Goal: Transaction & Acquisition: Book appointment/travel/reservation

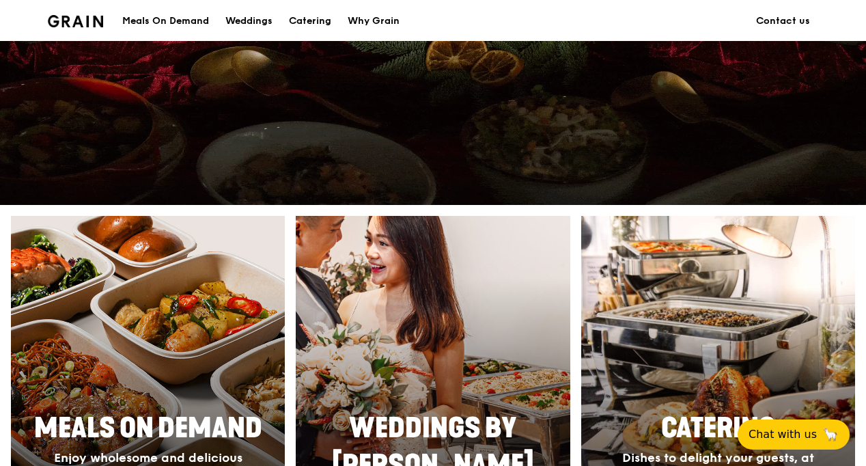
scroll to position [683, 0]
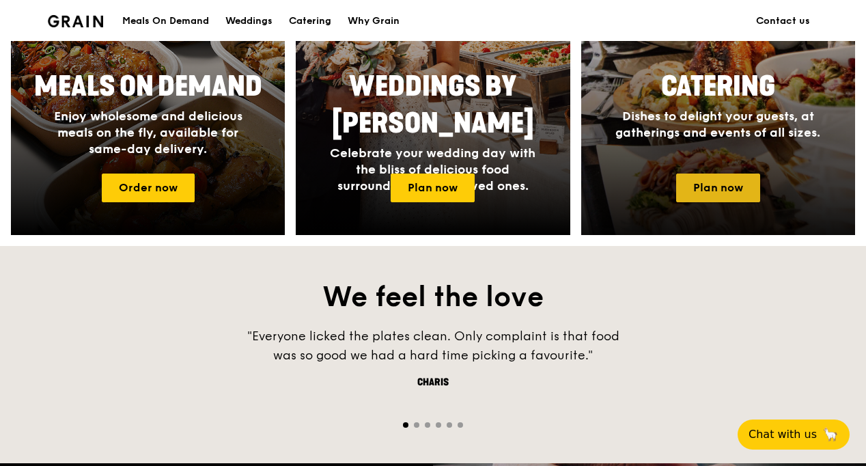
click at [602, 180] on link "Plan now" at bounding box center [718, 188] width 84 height 29
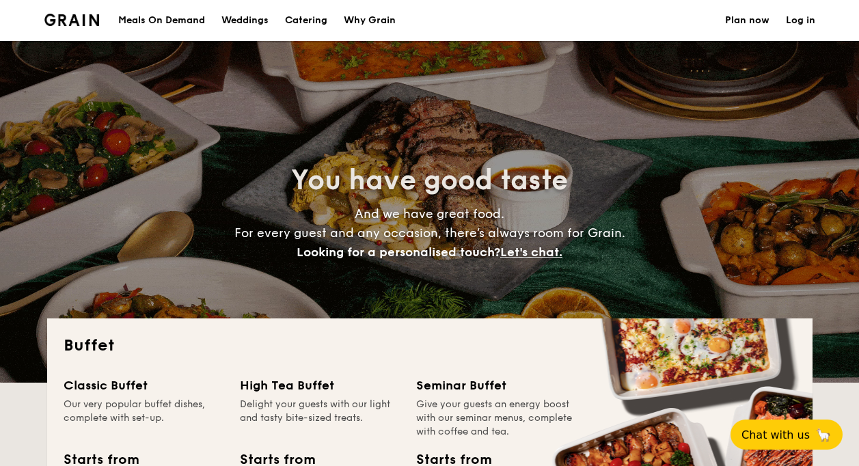
select select
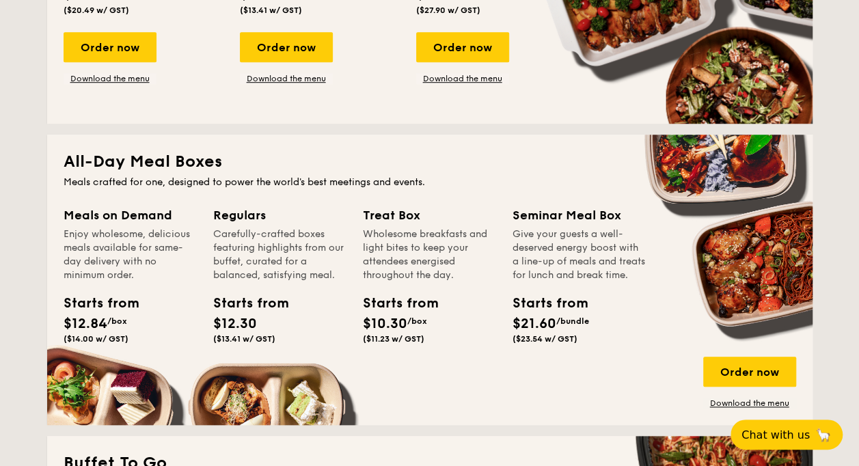
scroll to position [543, 0]
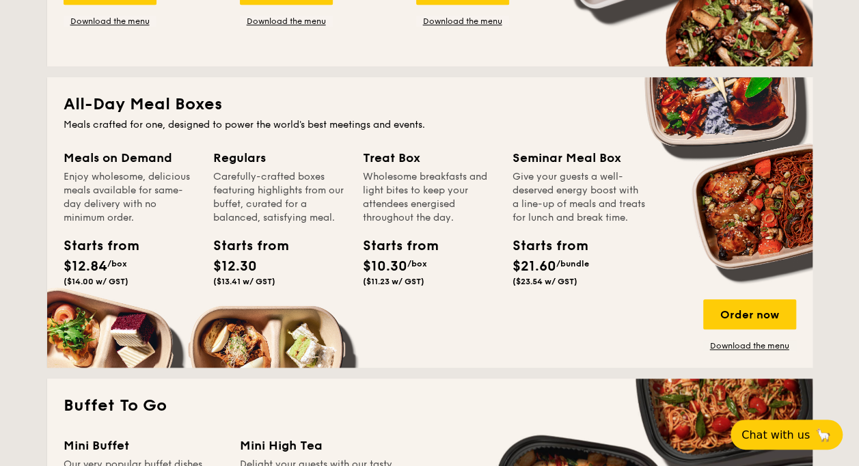
click at [559, 269] on span "/bundle" at bounding box center [572, 264] width 33 height 10
click at [562, 183] on div "Give your guests a well-deserved energy boost with a line-up of meals and treat…" at bounding box center [578, 197] width 133 height 55
click at [759, 309] on div "Order now" at bounding box center [749, 314] width 93 height 30
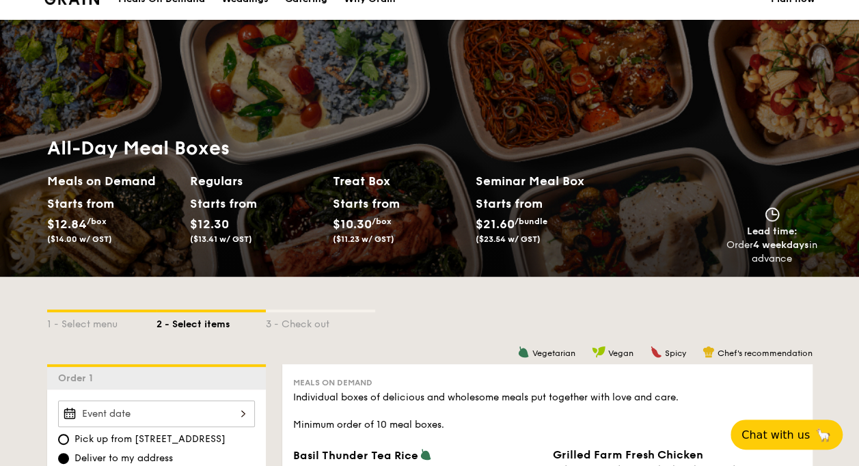
scroll to position [342, 0]
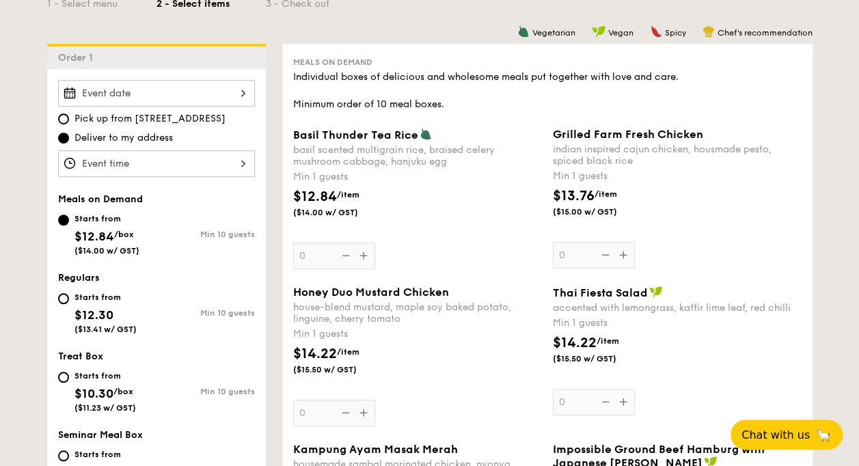
click at [167, 96] on div at bounding box center [156, 93] width 197 height 27
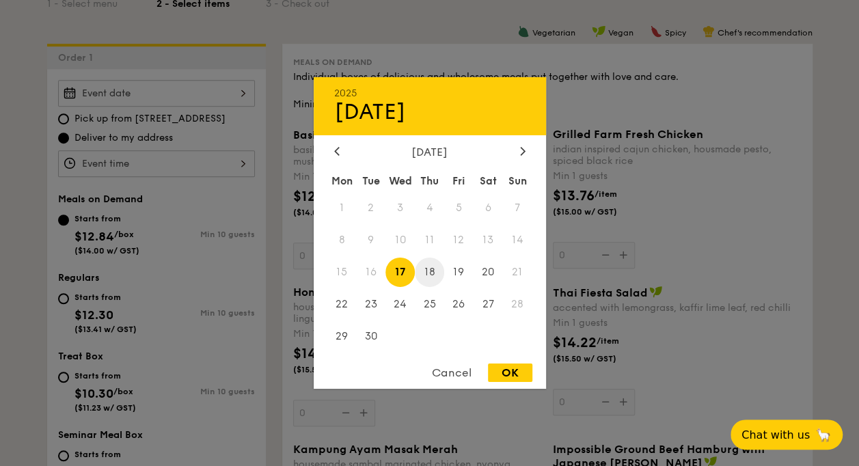
click at [429, 272] on span "18" at bounding box center [429, 272] width 29 height 29
click at [521, 376] on div "OK" at bounding box center [510, 373] width 44 height 18
type input "[DATE]"
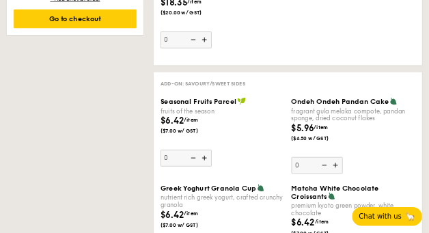
scroll to position [1025, 0]
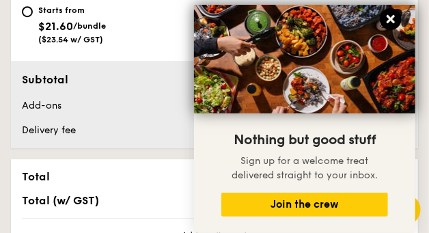
click at [389, 21] on icon at bounding box center [391, 19] width 8 height 8
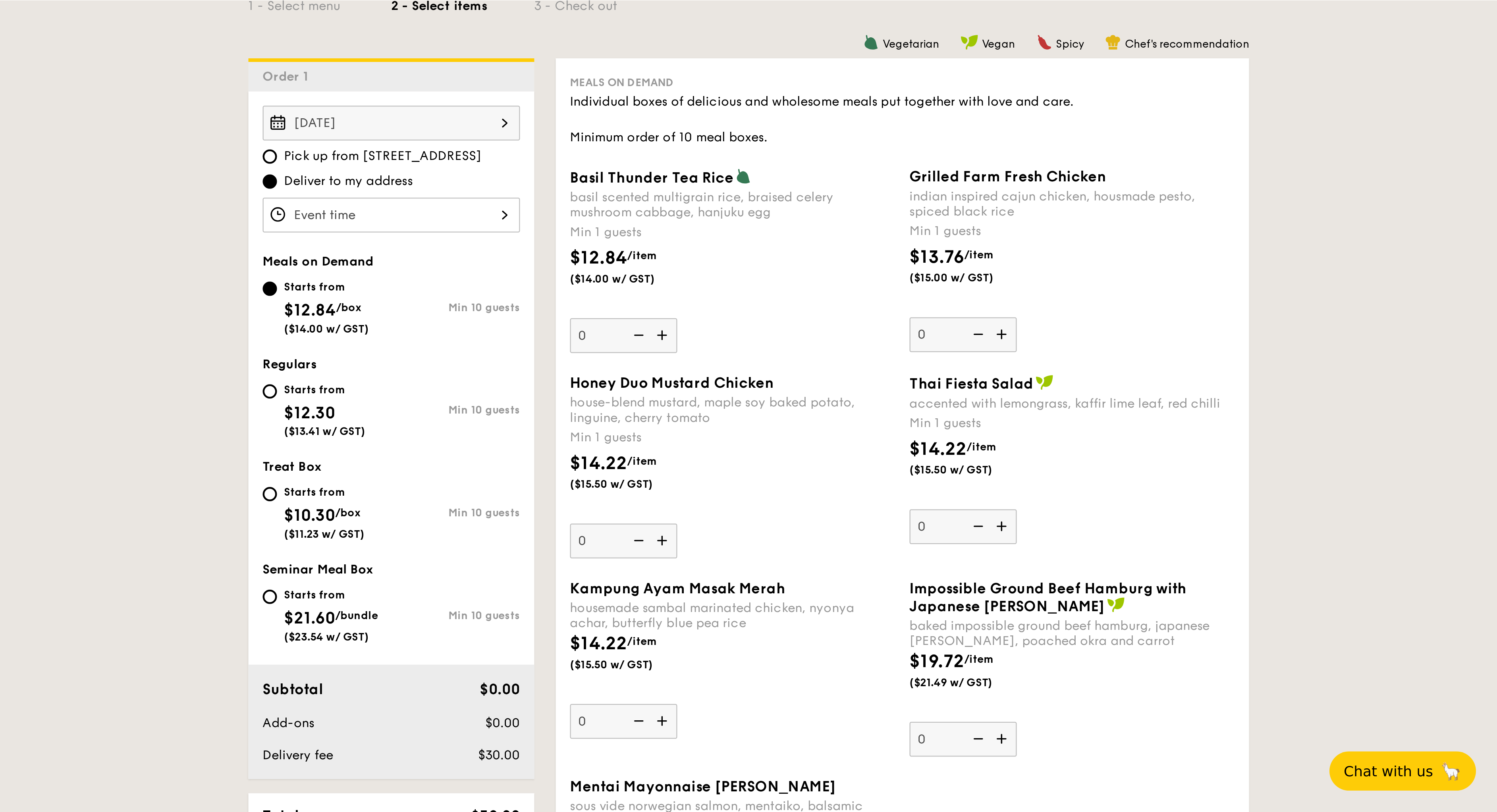
scroll to position [199, 0]
